Goal: Answer question/provide support: Share knowledge or assist other users

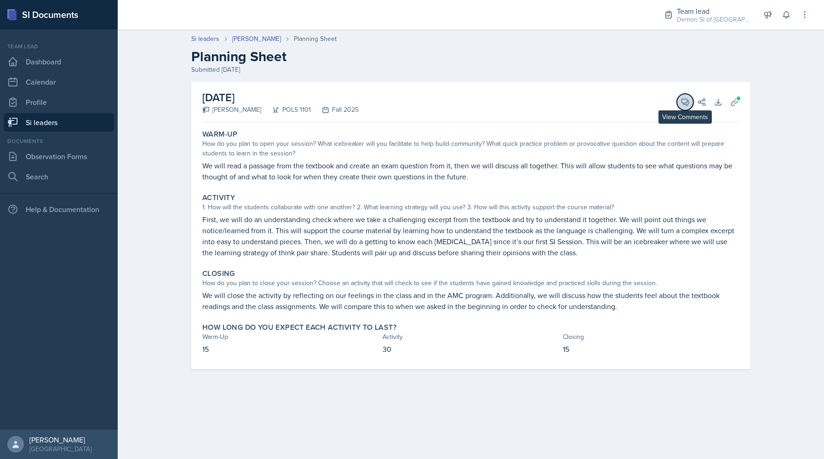
click at [683, 100] on icon at bounding box center [685, 101] width 9 height 9
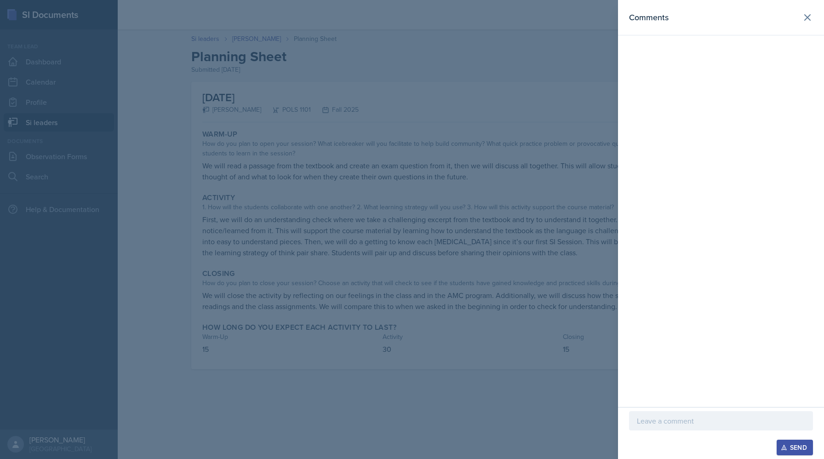
click at [375, 114] on div at bounding box center [412, 229] width 824 height 459
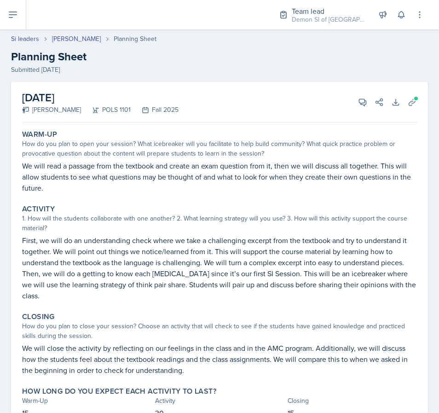
click at [437, 88] on div "August 26th, 2025 Malk Almimar POLS 1101 Fall 2025 View Comments Comments Send …" at bounding box center [219, 268] width 439 height 373
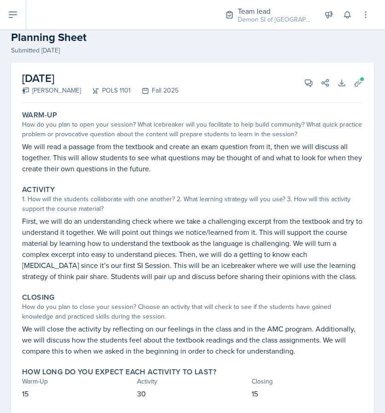
scroll to position [20, 0]
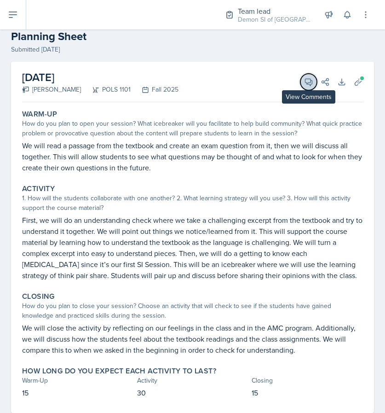
click at [311, 87] on button "View Comments" at bounding box center [308, 82] width 17 height 17
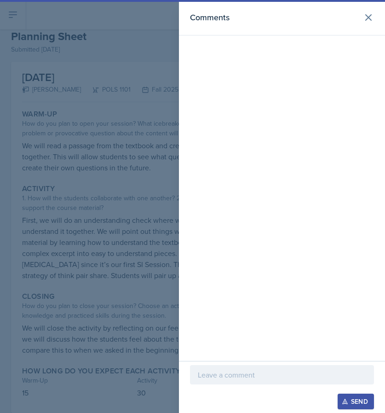
click at [250, 378] on p at bounding box center [282, 374] width 168 height 11
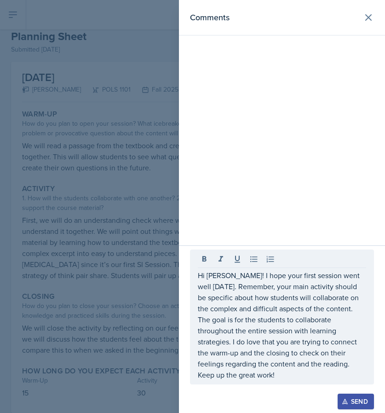
click at [94, 209] on div at bounding box center [192, 206] width 385 height 413
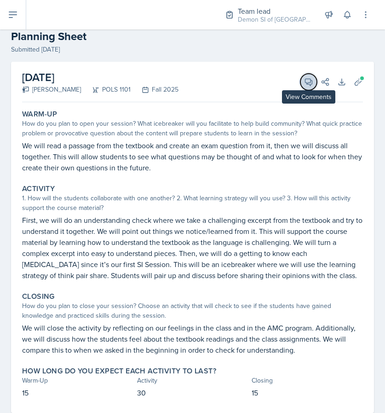
click at [310, 80] on icon at bounding box center [308, 82] width 7 height 7
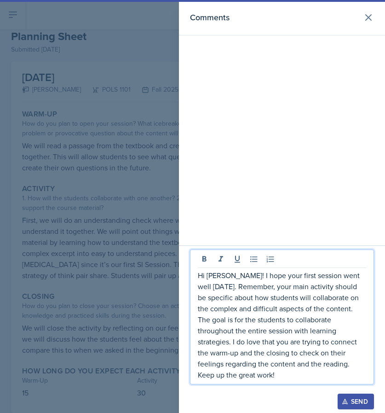
click at [243, 336] on p "Hi Malk! I hope your first session went well today. Remember, your main activit…" at bounding box center [282, 324] width 168 height 110
click at [329, 361] on p "Hi Malk! I hope your first session went well today. Remember, your main activit…" at bounding box center [282, 324] width 168 height 110
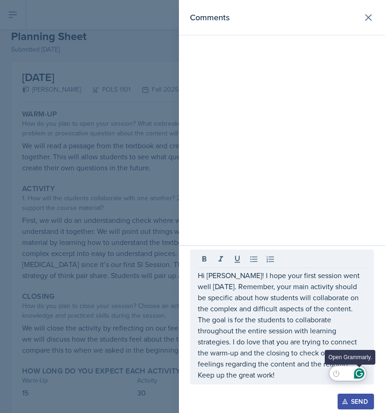
click at [362, 374] on icon "Open Grammarly. 0 Suggestions." at bounding box center [359, 373] width 10 height 10
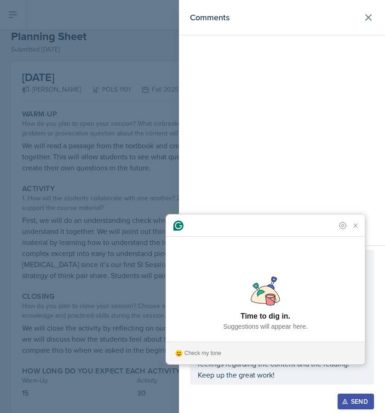
click at [365, 397] on div "Send" at bounding box center [356, 400] width 24 height 7
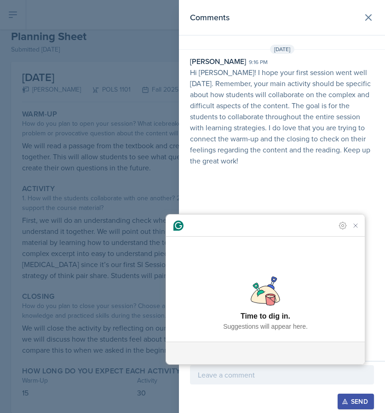
click at [138, 184] on div at bounding box center [192, 206] width 385 height 413
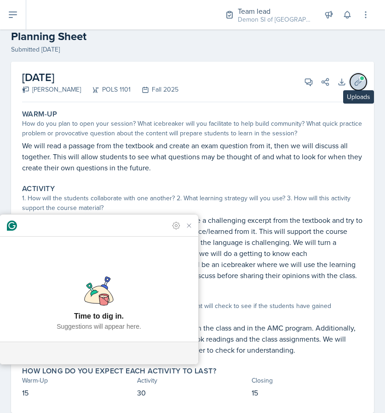
click at [361, 87] on button "Uploads" at bounding box center [358, 82] width 17 height 17
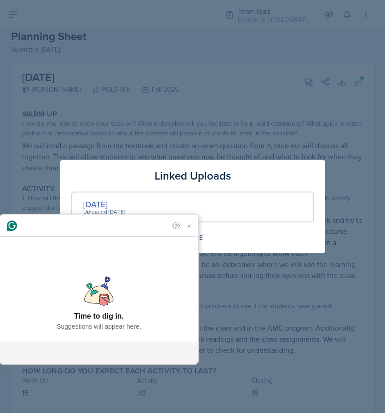
click at [101, 204] on div "8/26/25" at bounding box center [104, 204] width 42 height 12
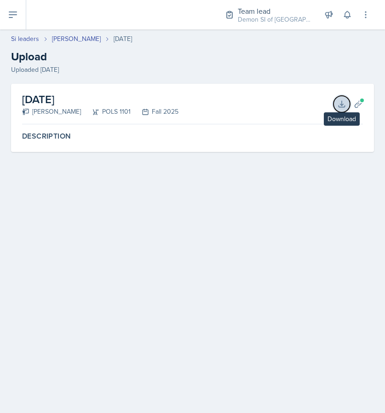
click at [342, 102] on icon at bounding box center [341, 104] width 6 height 6
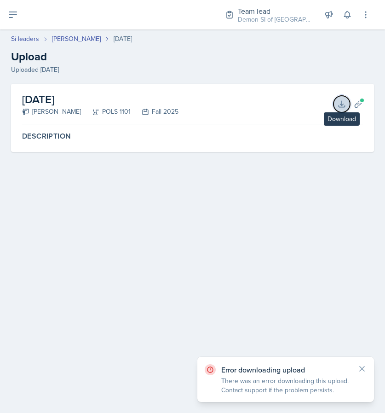
click at [340, 105] on icon at bounding box center [341, 103] width 9 height 9
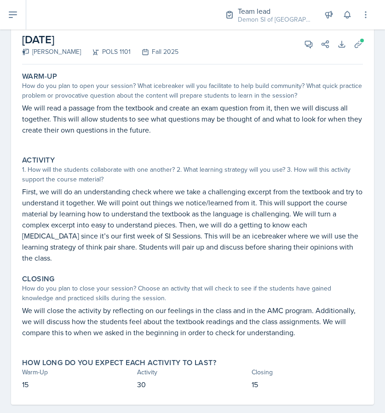
scroll to position [61, 0]
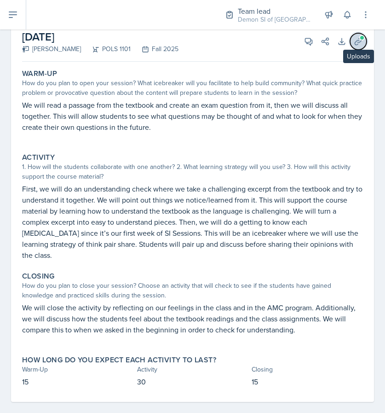
click at [360, 42] on icon at bounding box center [358, 41] width 9 height 9
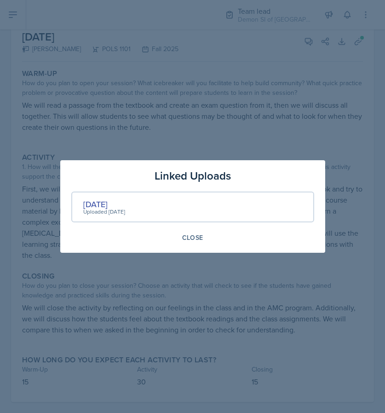
click at [93, 209] on div "Uploaded [DATE]" at bounding box center [104, 211] width 42 height 8
click at [93, 205] on div "[DATE]" at bounding box center [104, 204] width 42 height 12
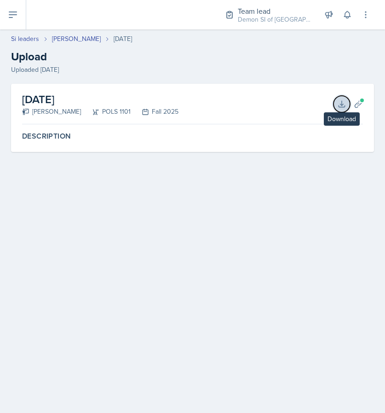
click at [342, 107] on icon at bounding box center [341, 103] width 9 height 9
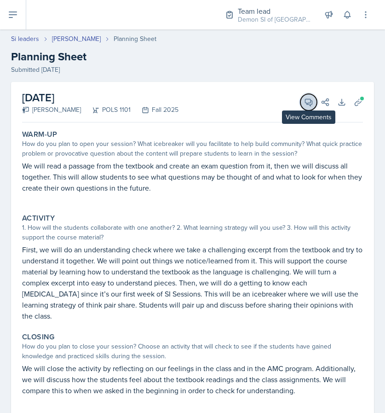
click at [307, 100] on icon at bounding box center [308, 101] width 9 height 9
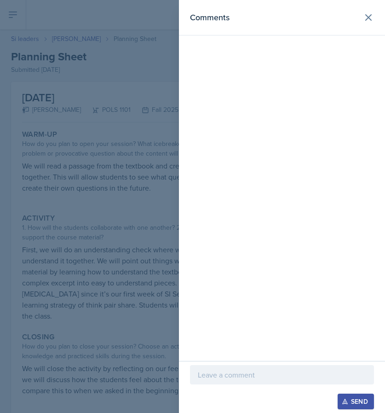
click at [228, 365] on div at bounding box center [282, 374] width 184 height 19
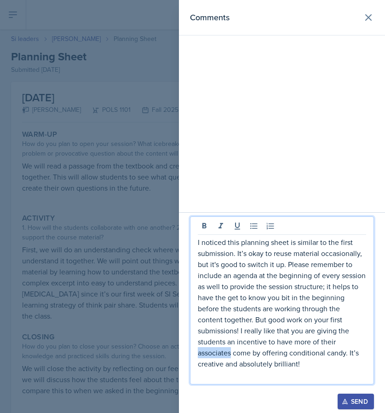
drag, startPoint x: 231, startPoint y: 355, endPoint x: 193, endPoint y: 355, distance: 38.2
click at [193, 355] on div "I noticed this planning sheet is similar to the first submission. It’s okay to …" at bounding box center [282, 300] width 184 height 168
click at [315, 361] on p "I noticed this planning sheet is similar to the first submission. It’s okay to …" at bounding box center [282, 302] width 168 height 132
click at [359, 286] on p "I noticed this planning sheet is similar to the first submission. It’s okay to …" at bounding box center [282, 302] width 168 height 132
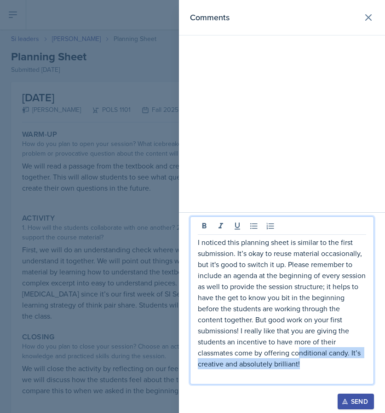
click at [299, 357] on p "I noticed this planning sheet is similar to the first submission. It’s okay to …" at bounding box center [282, 302] width 168 height 132
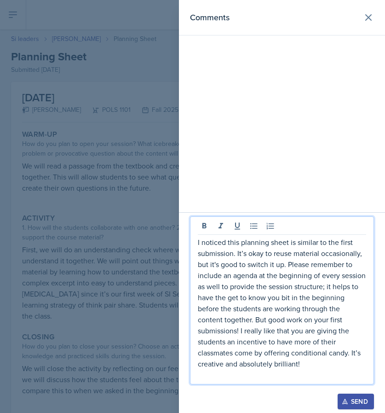
click at [317, 362] on p "I noticed this planning sheet is similar to the first submission. It’s okay to …" at bounding box center [282, 302] width 168 height 132
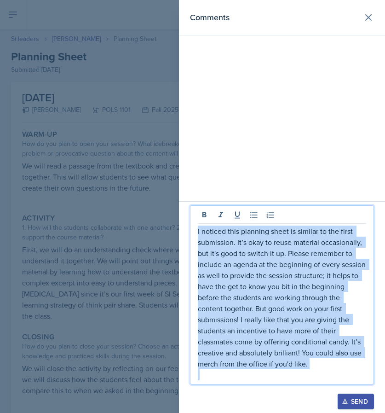
drag, startPoint x: 321, startPoint y: 370, endPoint x: 178, endPoint y: 171, distance: 244.9
click at [178, 171] on div "Comments I noticed this planning sheet is similar to the first submission. It’s…" at bounding box center [192, 206] width 385 height 413
copy p "I noticed this planning sheet is similar to the first submission. It’s okay to …"
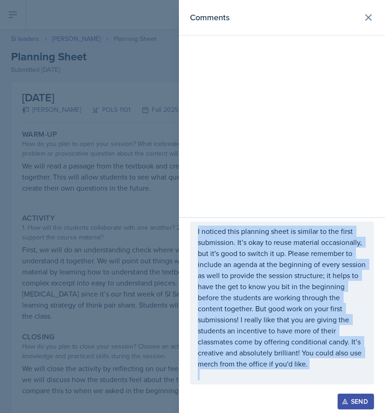
click at [343, 399] on icon "button" at bounding box center [345, 401] width 6 height 6
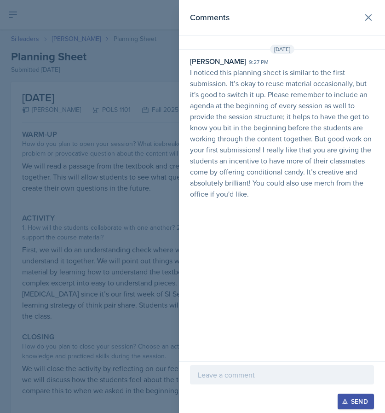
click at [33, 50] on div at bounding box center [192, 206] width 385 height 413
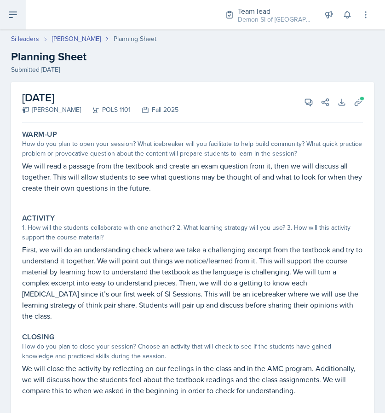
click at [8, 12] on icon at bounding box center [12, 14] width 11 height 11
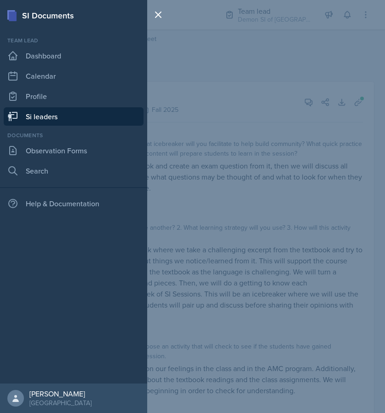
click at [65, 117] on link "Si leaders" at bounding box center [74, 116] width 140 height 18
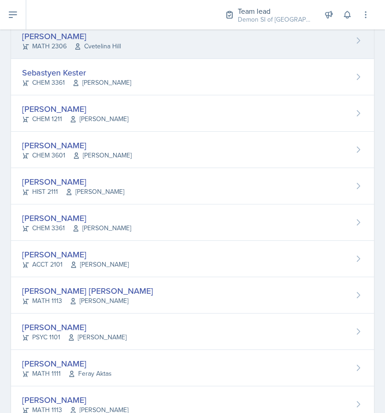
scroll to position [538, 0]
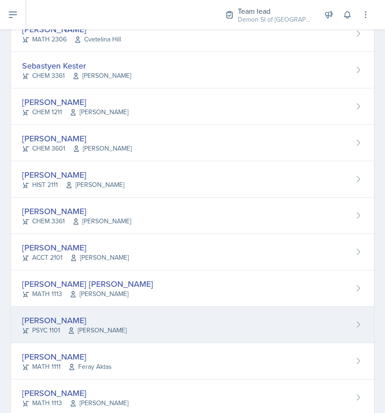
click at [69, 325] on div "[PERSON_NAME]" at bounding box center [74, 320] width 104 height 12
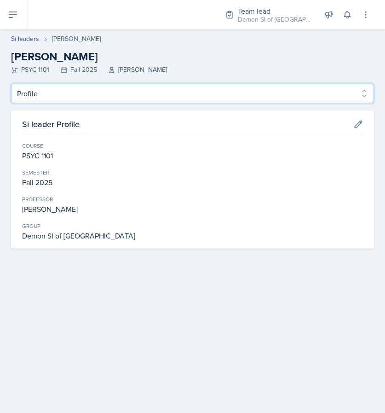
click at [101, 97] on select "Profile Planning Sheets Observation Forms Uploads" at bounding box center [192, 93] width 363 height 19
select select "Planning Sheets"
click at [11, 84] on select "Profile Planning Sheets Observation Forms Uploads" at bounding box center [192, 93] width 363 height 19
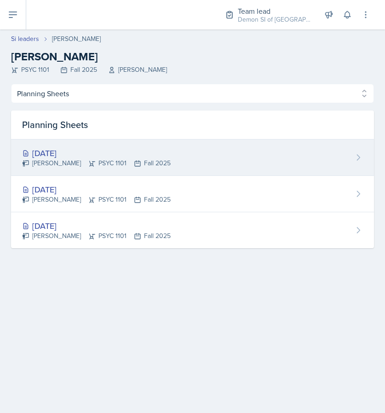
click at [89, 153] on div "[DATE]" at bounding box center [96, 153] width 149 height 12
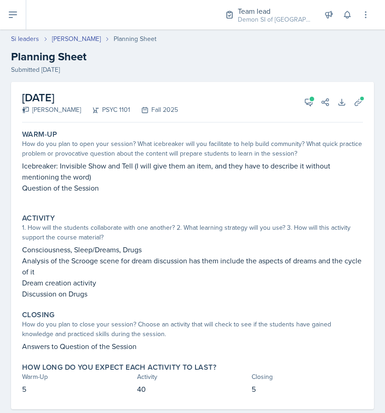
scroll to position [18, 0]
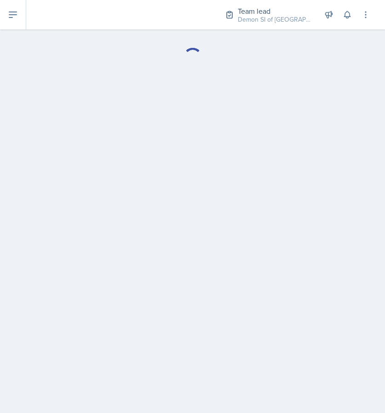
select select "Planning Sheets"
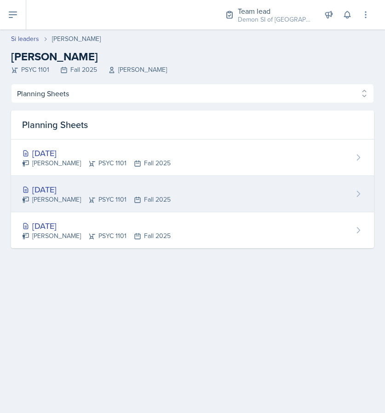
click at [86, 207] on div "[DATE] [PERSON_NAME] PSYC 1101 Fall 2025" at bounding box center [192, 194] width 363 height 36
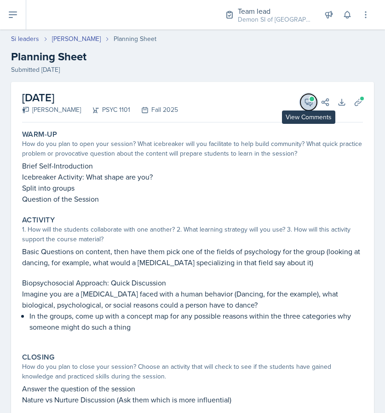
click at [307, 100] on icon at bounding box center [308, 101] width 9 height 9
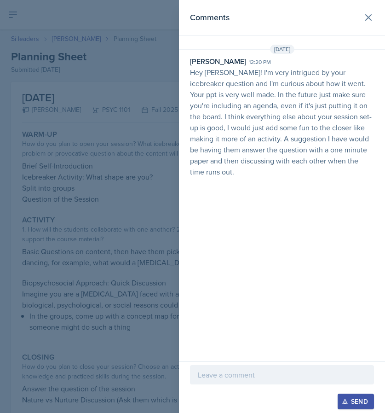
click at [84, 177] on div at bounding box center [192, 206] width 385 height 413
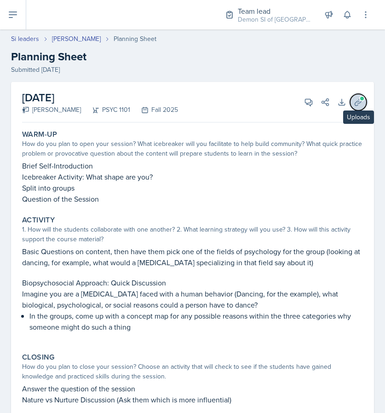
click at [360, 100] on span at bounding box center [362, 99] width 6 height 6
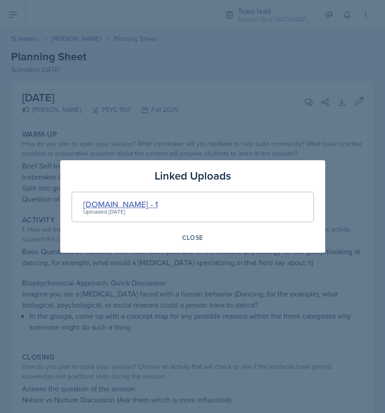
click at [97, 201] on div "[DOMAIN_NAME] - 1" at bounding box center [120, 204] width 75 height 12
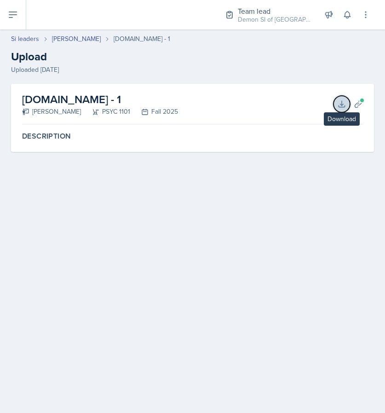
click at [340, 104] on icon at bounding box center [341, 104] width 6 height 6
click at [339, 110] on button "Download" at bounding box center [341, 104] width 17 height 17
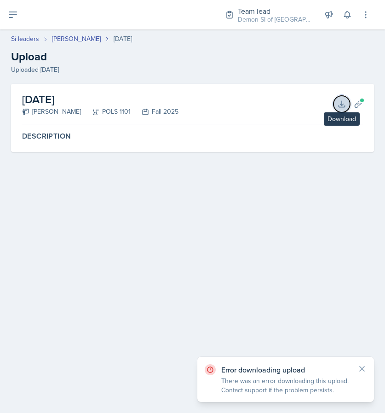
click at [339, 110] on button "Download" at bounding box center [341, 104] width 17 height 17
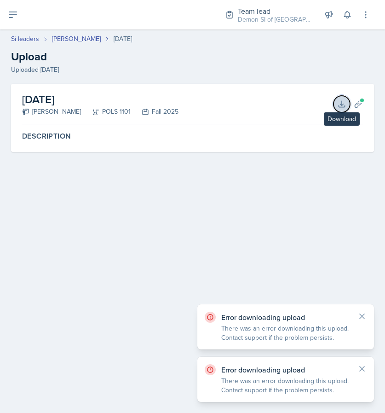
click at [339, 110] on button "Download" at bounding box center [341, 104] width 17 height 17
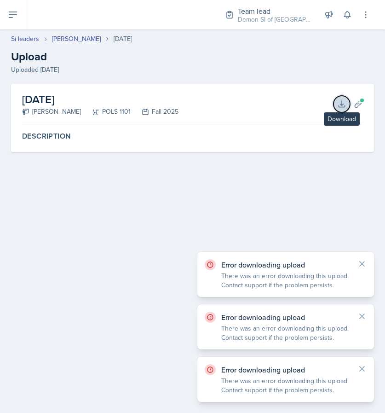
click at [339, 110] on button "Download" at bounding box center [341, 104] width 17 height 17
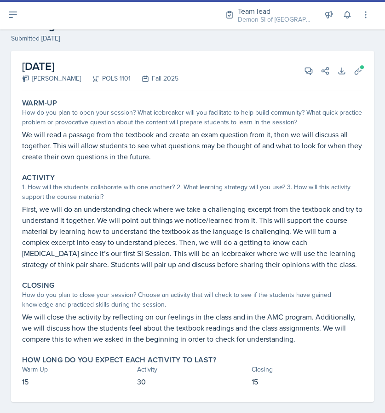
scroll to position [42, 0]
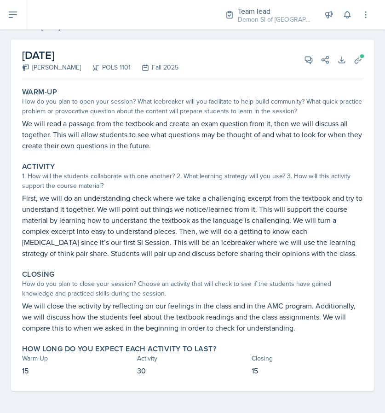
click at [298, 66] on div "August 26th, 2025 Malk Almimar POLS 1101 Fall 2025 View Comments Comments Aug 2…" at bounding box center [192, 60] width 341 height 40
click at [303, 63] on button "View Comments" at bounding box center [308, 60] width 17 height 17
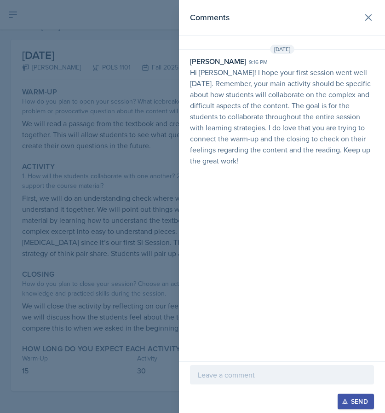
click at [122, 183] on div at bounding box center [192, 206] width 385 height 413
